Goal: Task Accomplishment & Management: Manage account settings

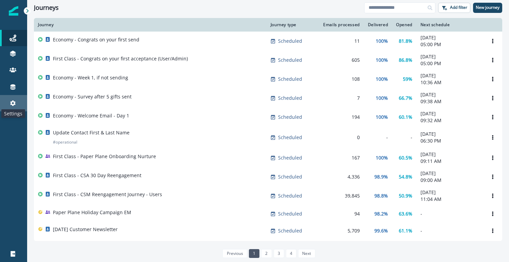
click at [15, 101] on icon at bounding box center [12, 103] width 7 height 7
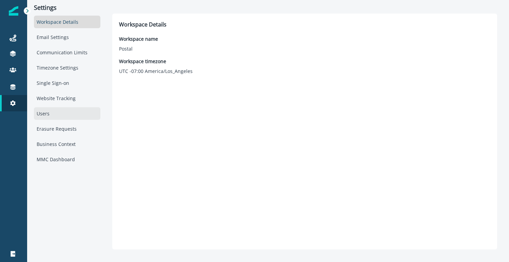
click at [64, 112] on div "Users" at bounding box center [67, 113] width 66 height 13
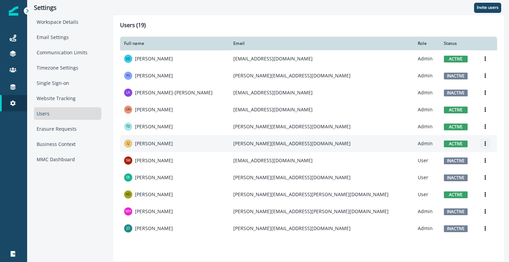
click at [483, 143] on icon "Options" at bounding box center [485, 143] width 5 height 5
click at [442, 170] on button "Deactivate" at bounding box center [443, 170] width 75 height 11
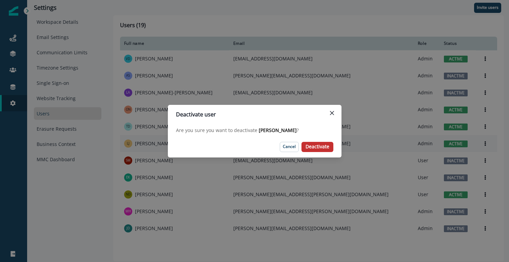
click at [327, 147] on p "Deactivate" at bounding box center [318, 147] width 24 height 6
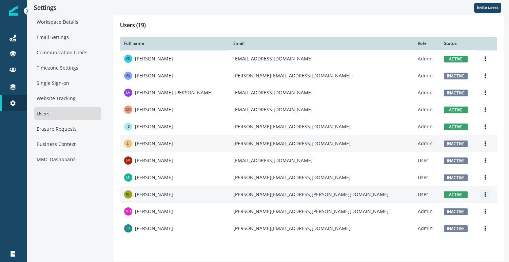
drag, startPoint x: 477, startPoint y: 193, endPoint x: 473, endPoint y: 194, distance: 4.0
click at [485, 193] on icon "Options" at bounding box center [485, 194] width 1 height 5
click at [433, 227] on button "Deactivate" at bounding box center [443, 221] width 75 height 11
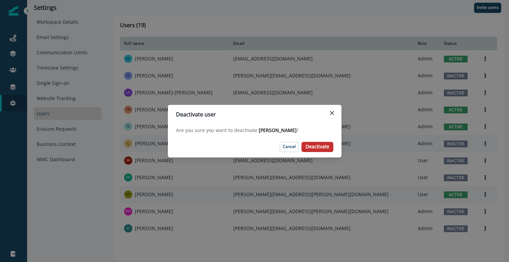
click at [327, 148] on p "Deactivate" at bounding box center [318, 147] width 24 height 6
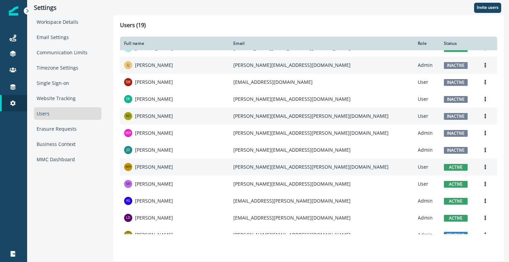
scroll to position [80, 0]
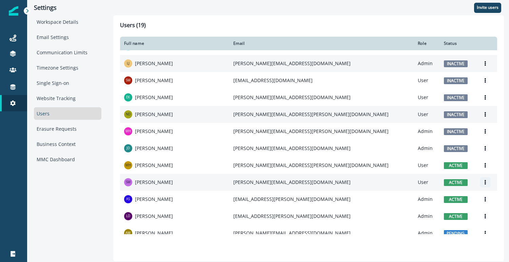
click at [483, 182] on icon "Options" at bounding box center [485, 182] width 5 height 5
click at [456, 209] on button "Deactivate" at bounding box center [443, 209] width 75 height 11
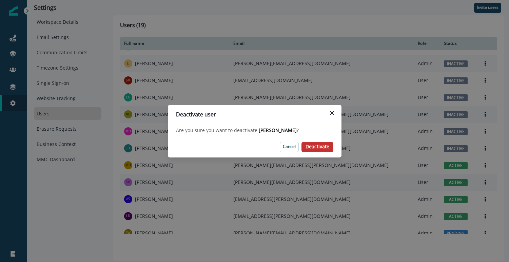
click at [322, 149] on p "Deactivate" at bounding box center [318, 147] width 24 height 6
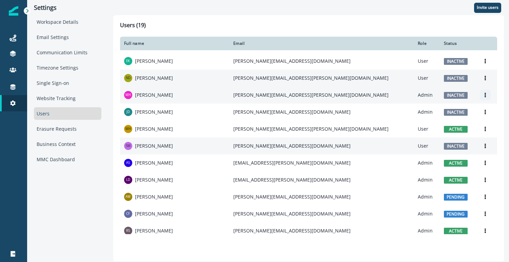
scroll to position [138, 0]
